Goal: Transaction & Acquisition: Download file/media

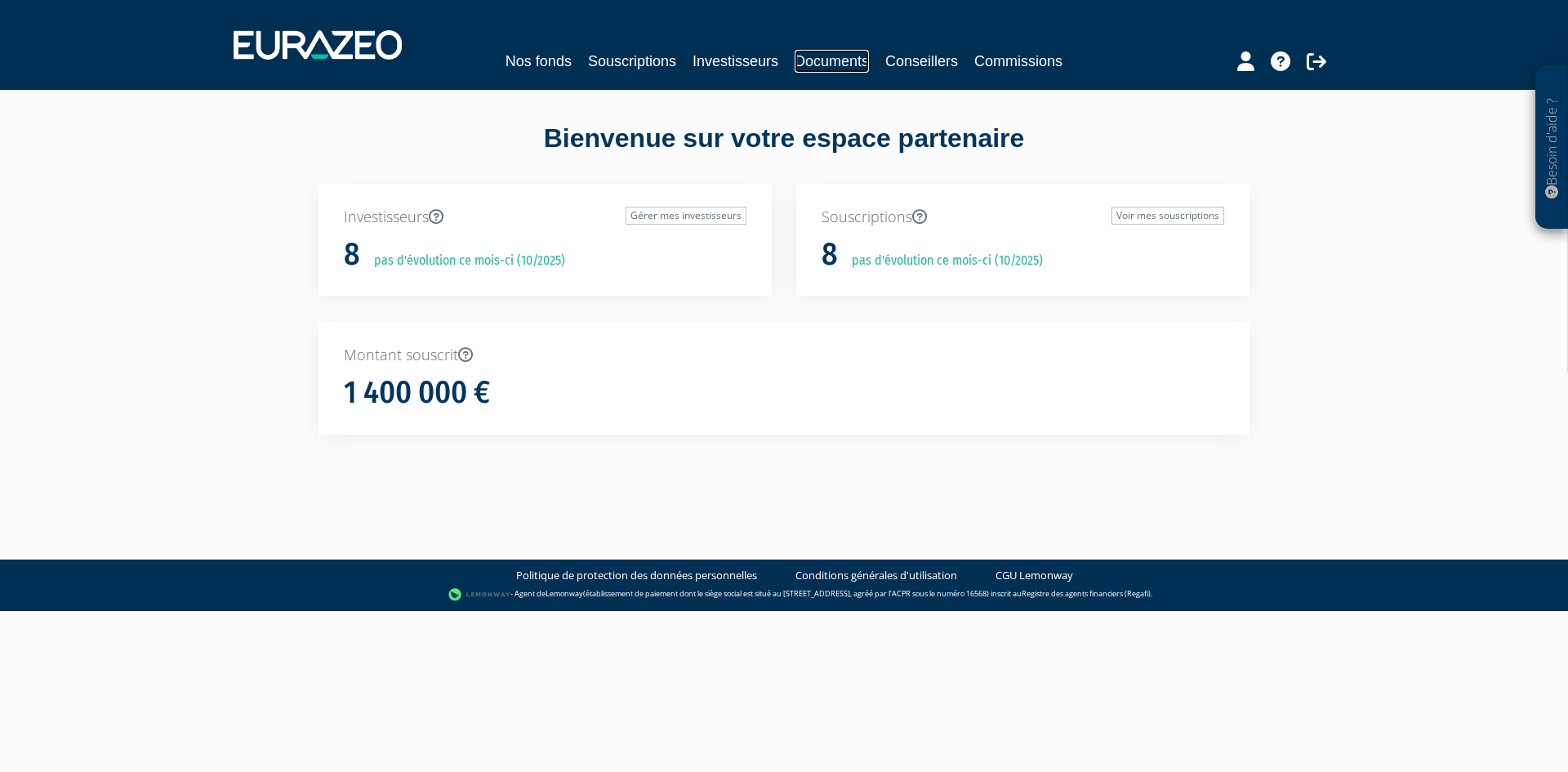
click at [834, 53] on link "Documents" at bounding box center [831, 61] width 74 height 23
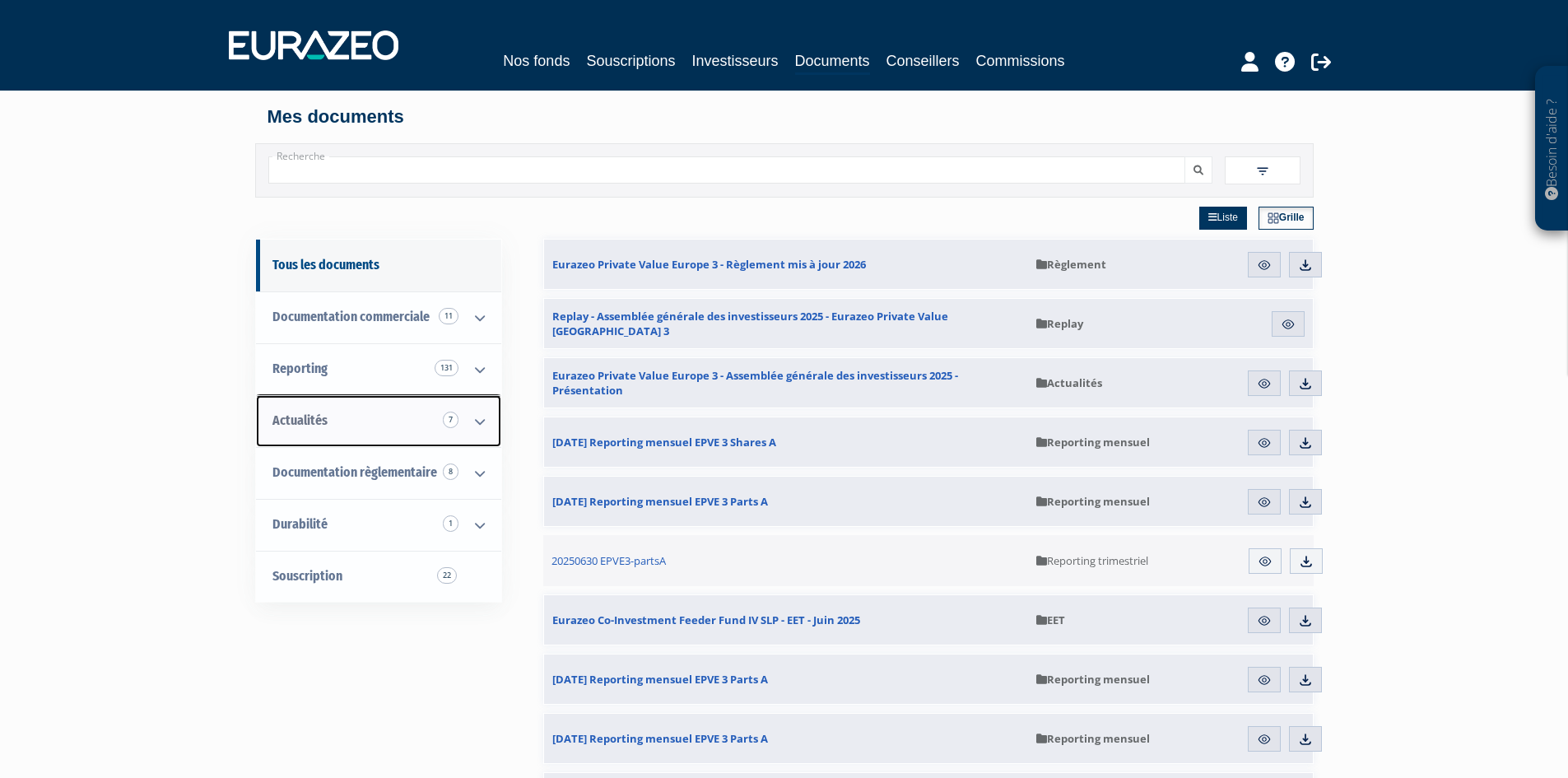
click at [336, 415] on link "Actualités 7" at bounding box center [378, 421] width 245 height 52
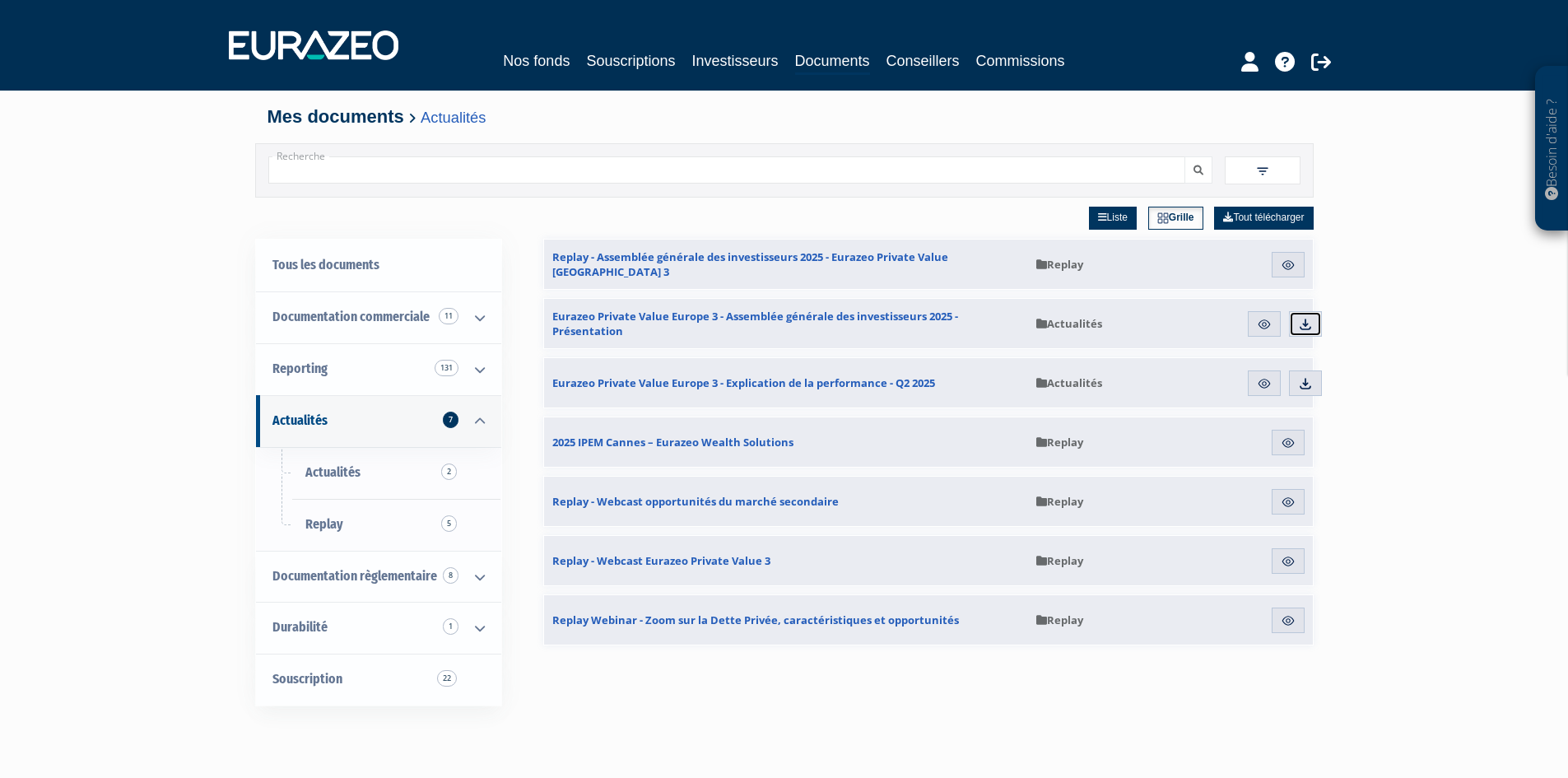
click at [1306, 330] on img at bounding box center [1305, 324] width 15 height 15
